Goal: Navigation & Orientation: Understand site structure

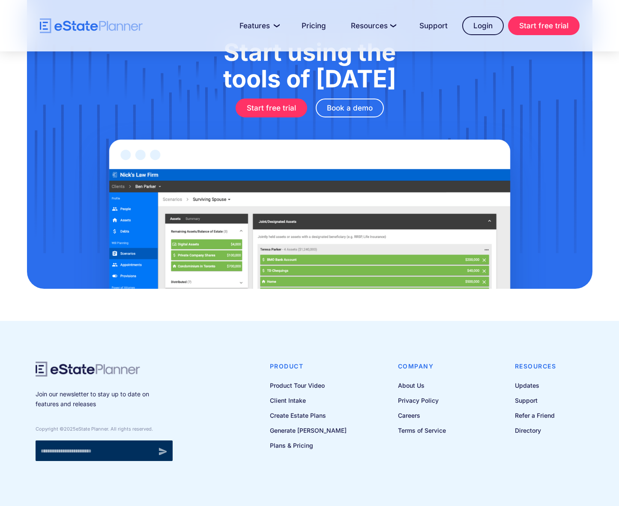
scroll to position [1051, 0]
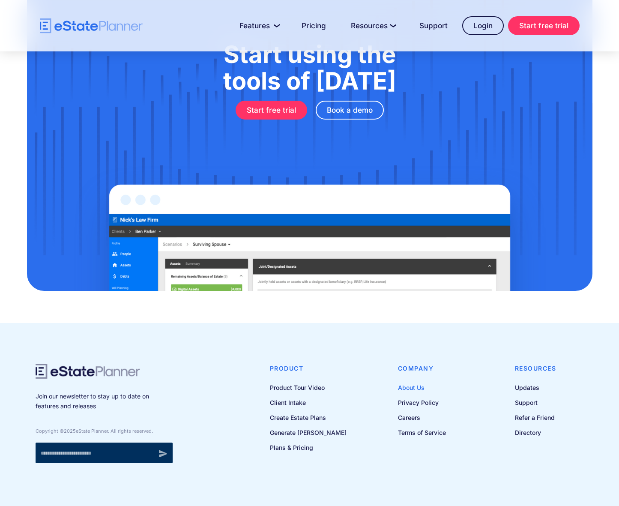
click at [412, 382] on link "About Us" at bounding box center [422, 387] width 48 height 11
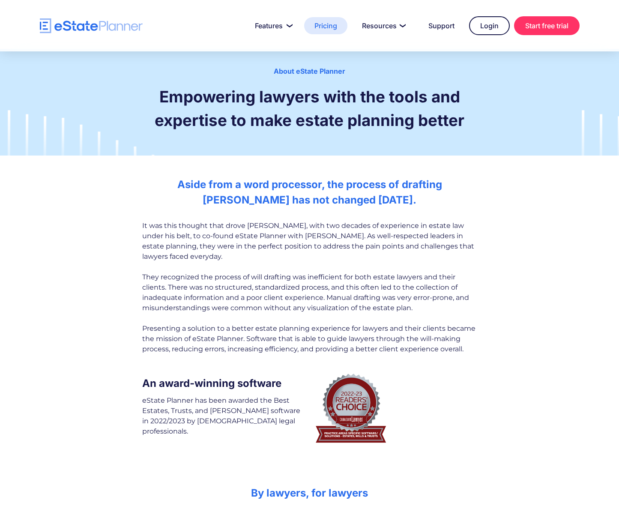
scroll to position [2, 0]
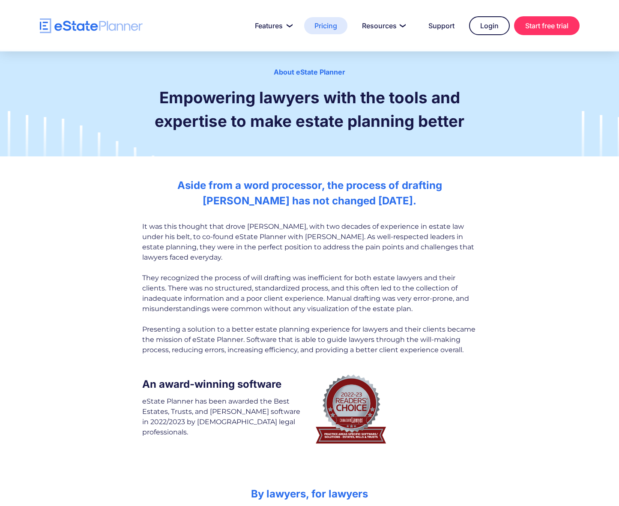
click at [328, 25] on link "Pricing" at bounding box center [325, 25] width 43 height 17
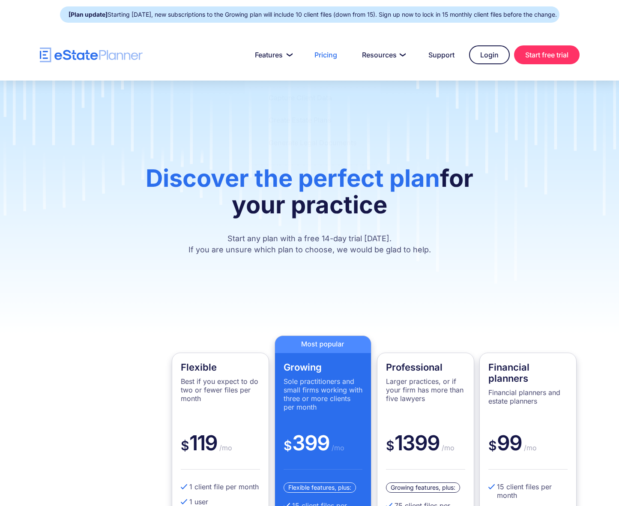
click at [108, 56] on img "home" at bounding box center [91, 55] width 103 height 15
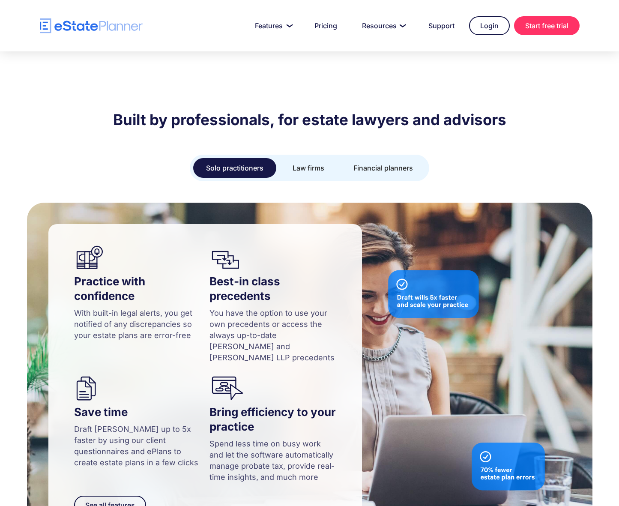
scroll to position [756, 0]
